Goal: Find specific page/section: Find specific page/section

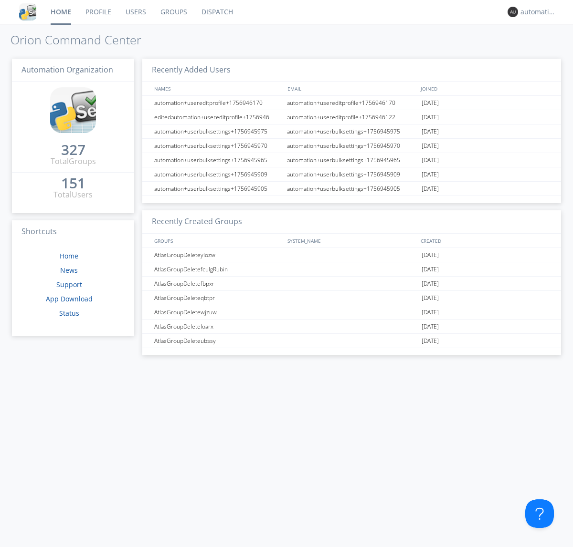
click at [216, 12] on link "Dispatch" at bounding box center [217, 12] width 46 height 24
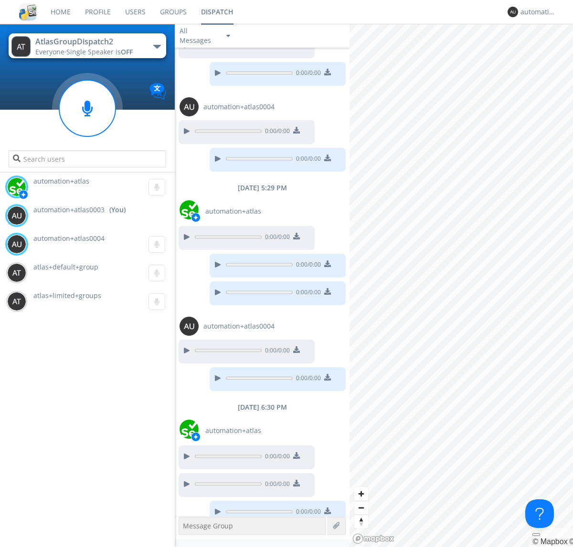
scroll to position [104, 0]
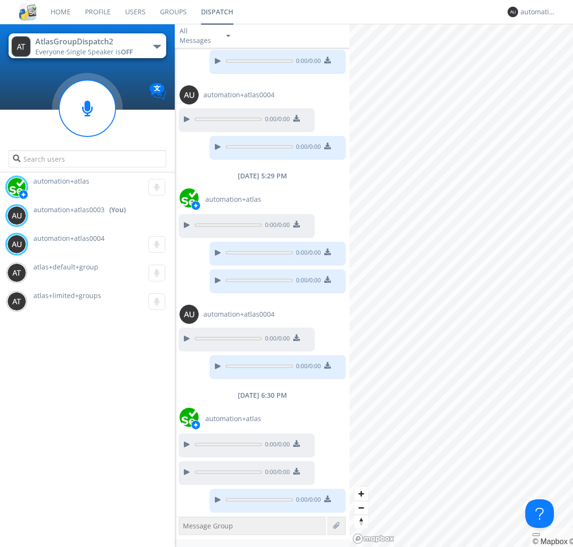
click at [157, 46] on div "button" at bounding box center [157, 47] width 8 height 4
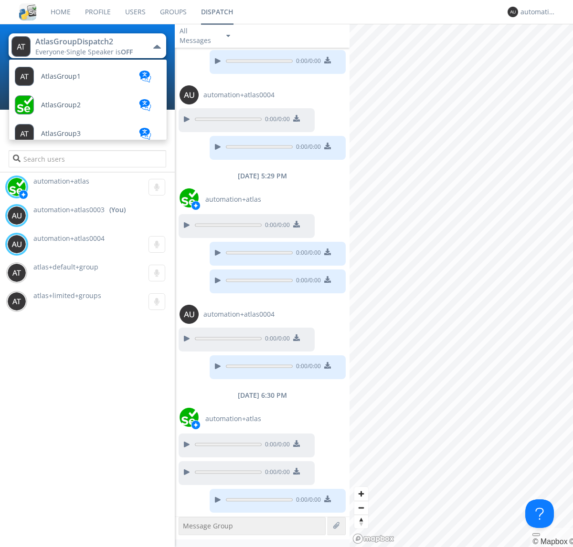
click at [72, 445] on span "AtlasGroupDispatch" at bounding box center [73, 448] width 64 height 7
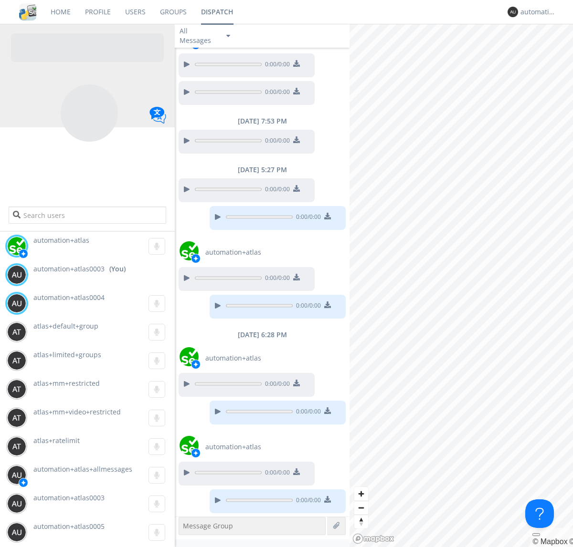
scroll to position [151, 0]
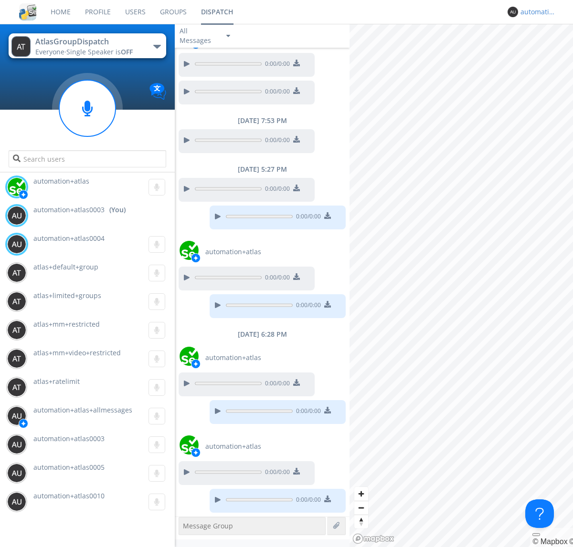
click at [535, 12] on div "automation+atlas0003" at bounding box center [538, 12] width 36 height 10
